Goal: Information Seeking & Learning: Learn about a topic

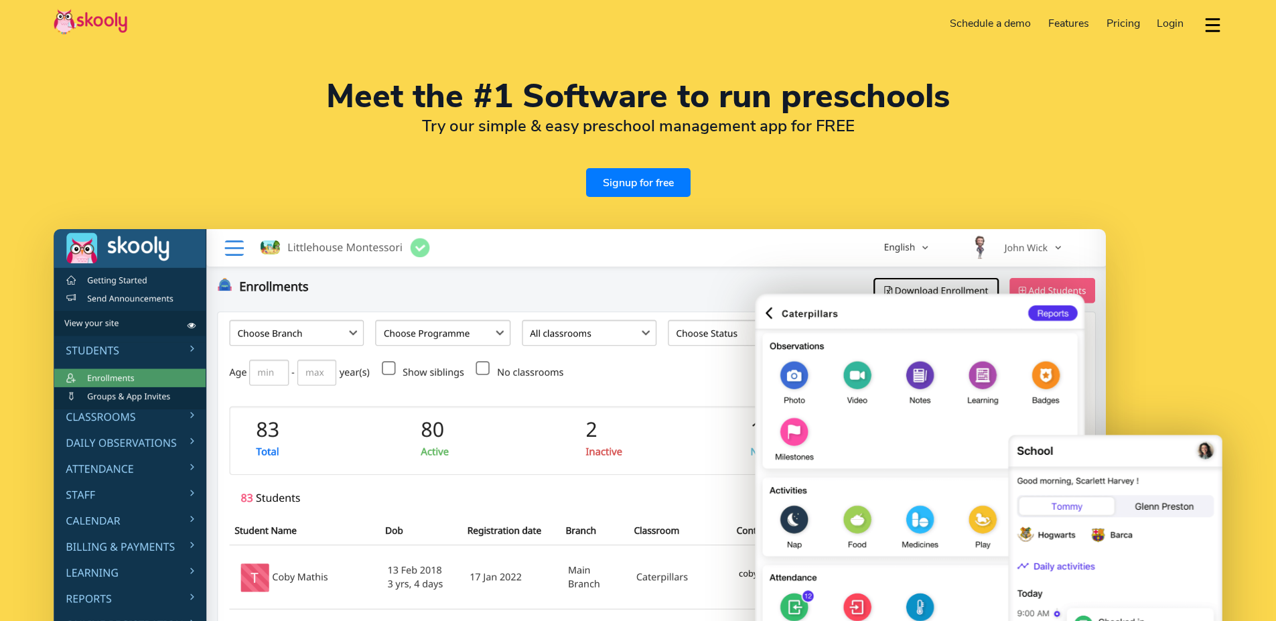
select select "en"
select select "27"
select select "[GEOGRAPHIC_DATA]"
select select "[GEOGRAPHIC_DATA]/[GEOGRAPHIC_DATA]"
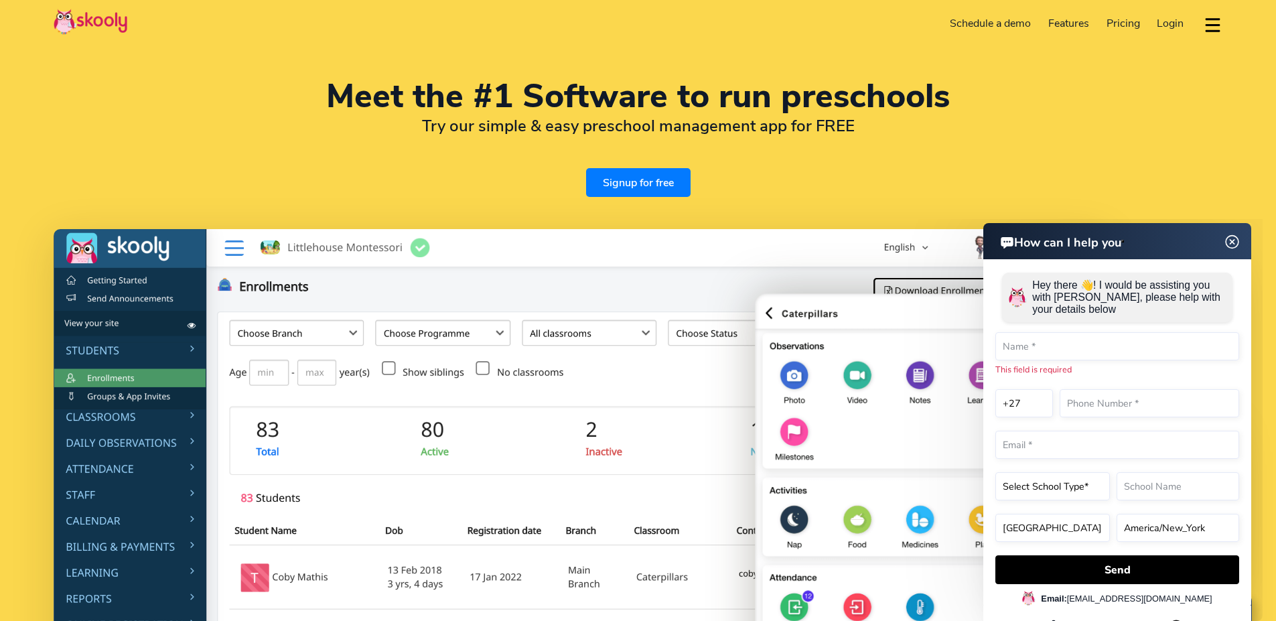
click at [1115, 25] on span "Pricing" at bounding box center [1123, 23] width 33 height 15
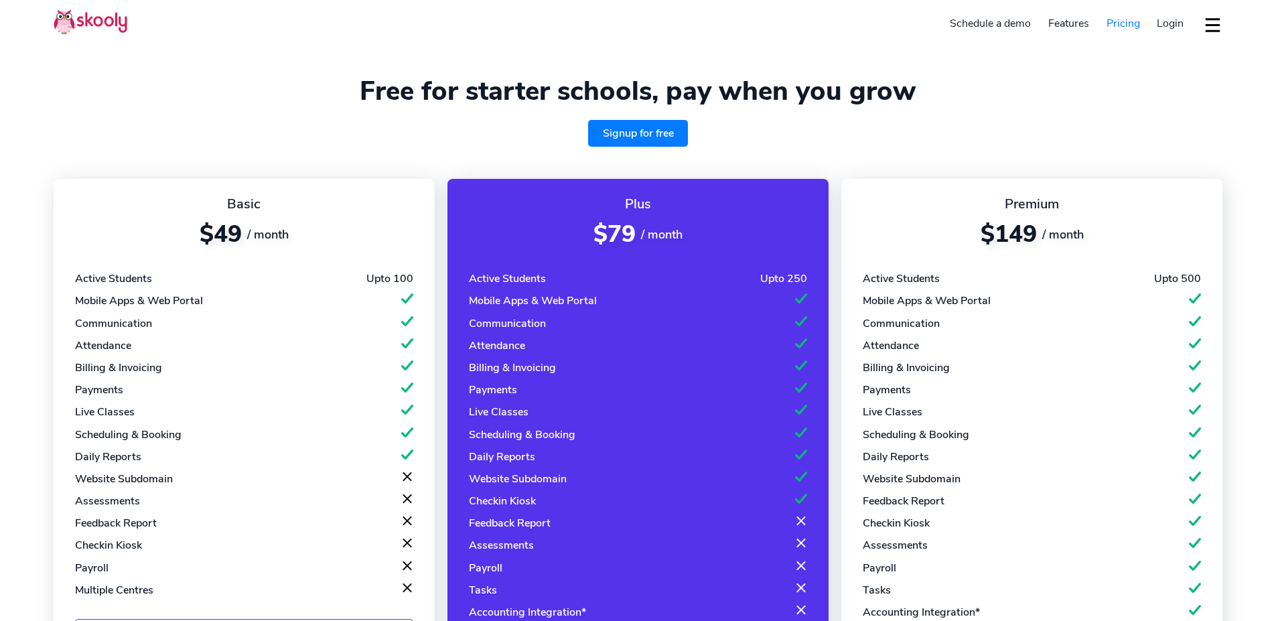
select select "en"
select select "27"
select select "[GEOGRAPHIC_DATA]"
select select "[GEOGRAPHIC_DATA]/[GEOGRAPHIC_DATA]"
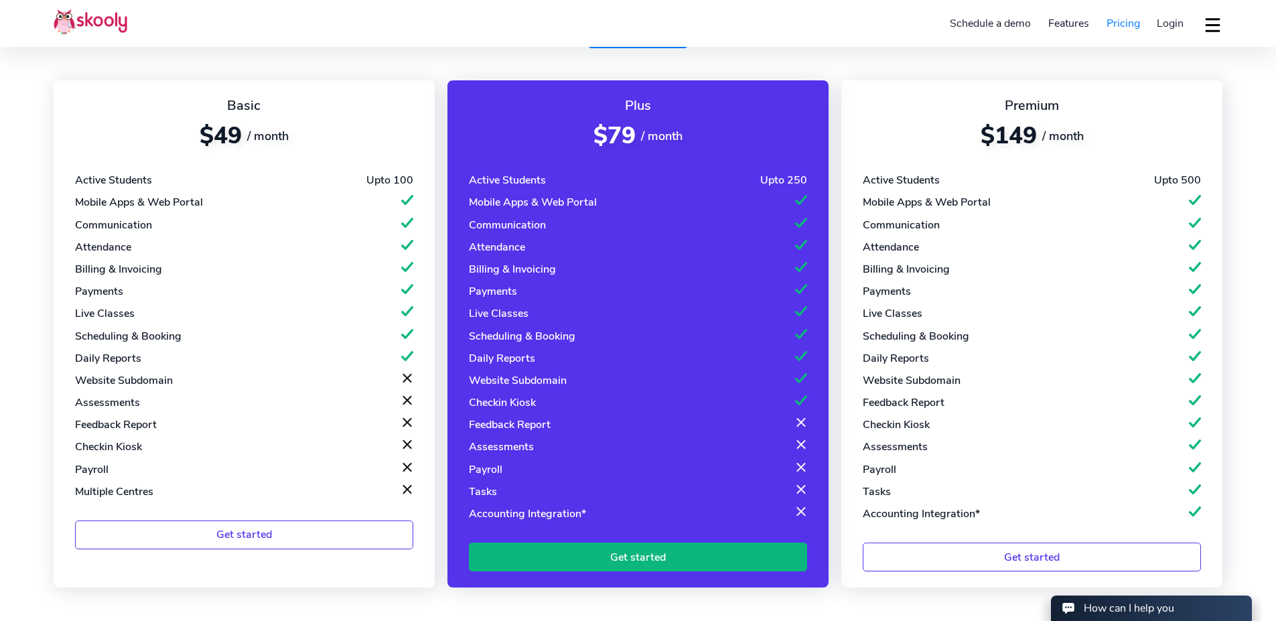
scroll to position [100, 0]
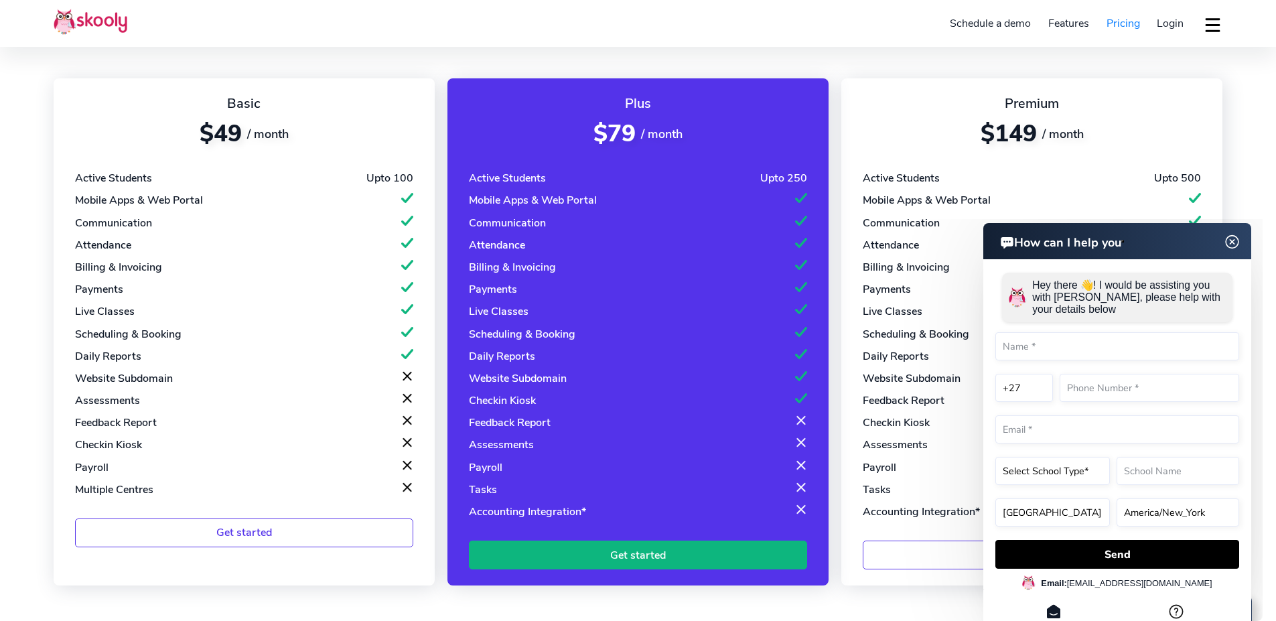
click at [1234, 238] on img at bounding box center [1232, 242] width 25 height 17
